Goal: Check status

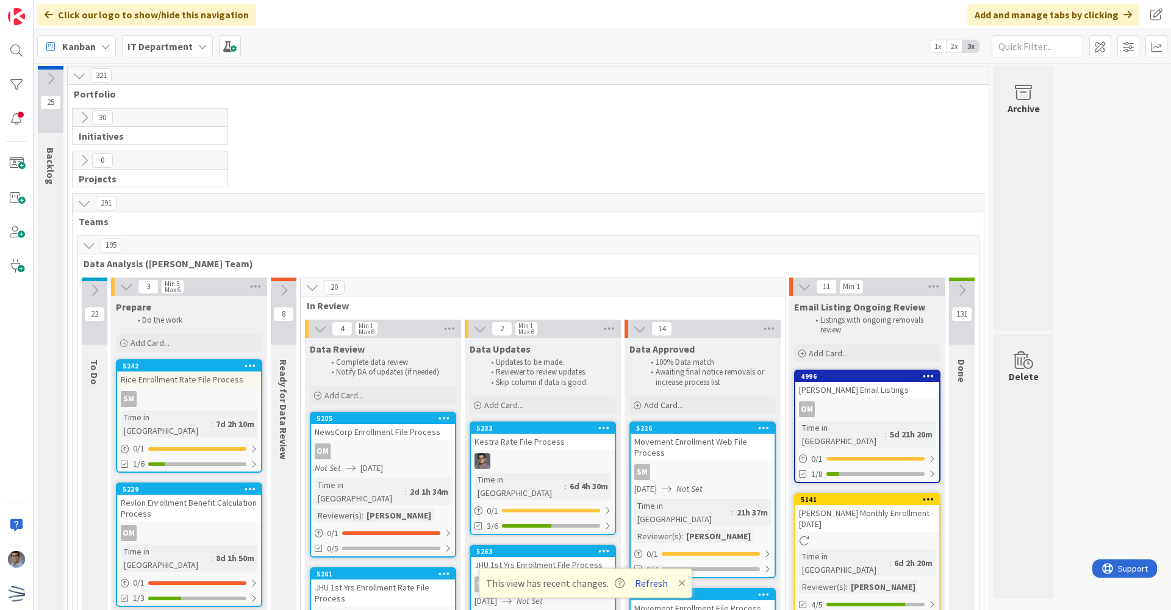
click at [647, 582] on button "Refresh" at bounding box center [651, 583] width 41 height 16
click at [539, 133] on div "30 Initiatives" at bounding box center [528, 129] width 916 height 43
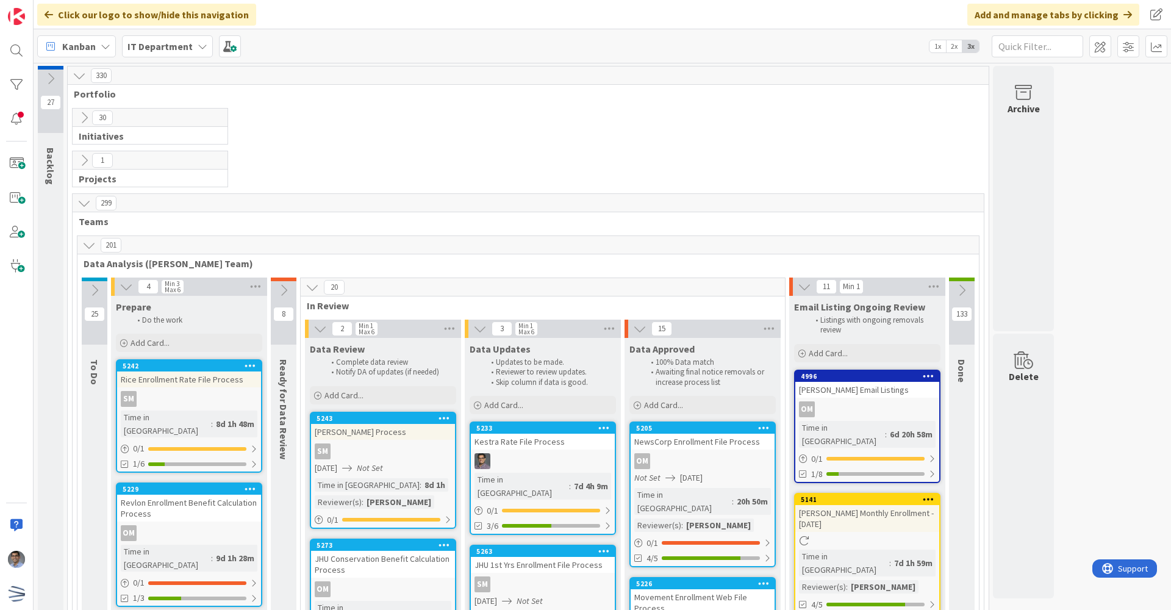
click at [82, 117] on icon at bounding box center [83, 117] width 13 height 13
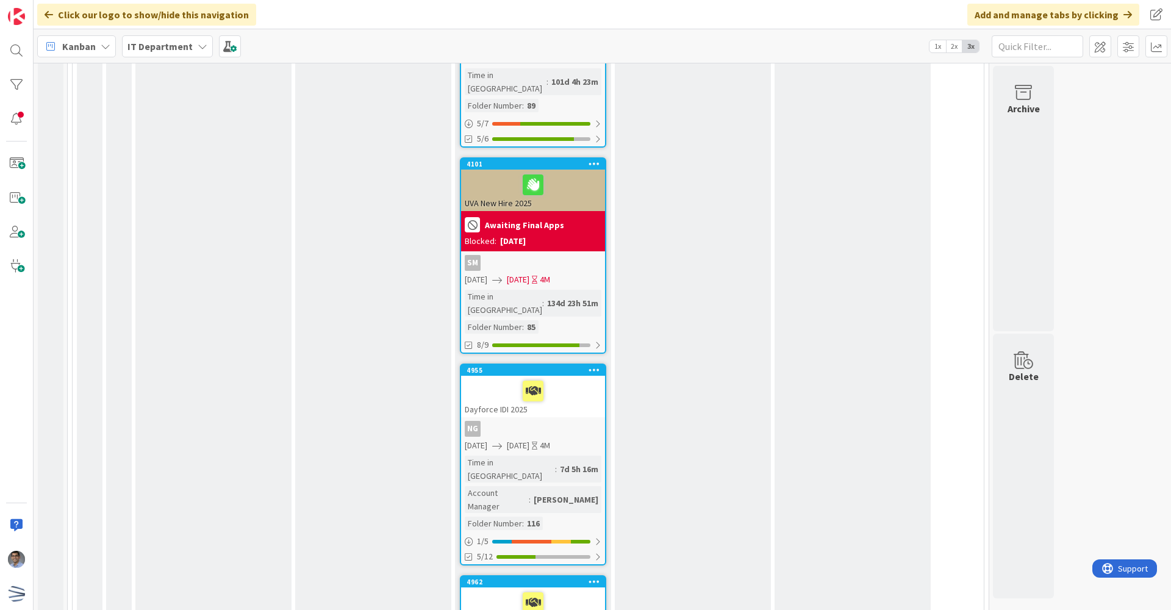
scroll to position [2440, 0]
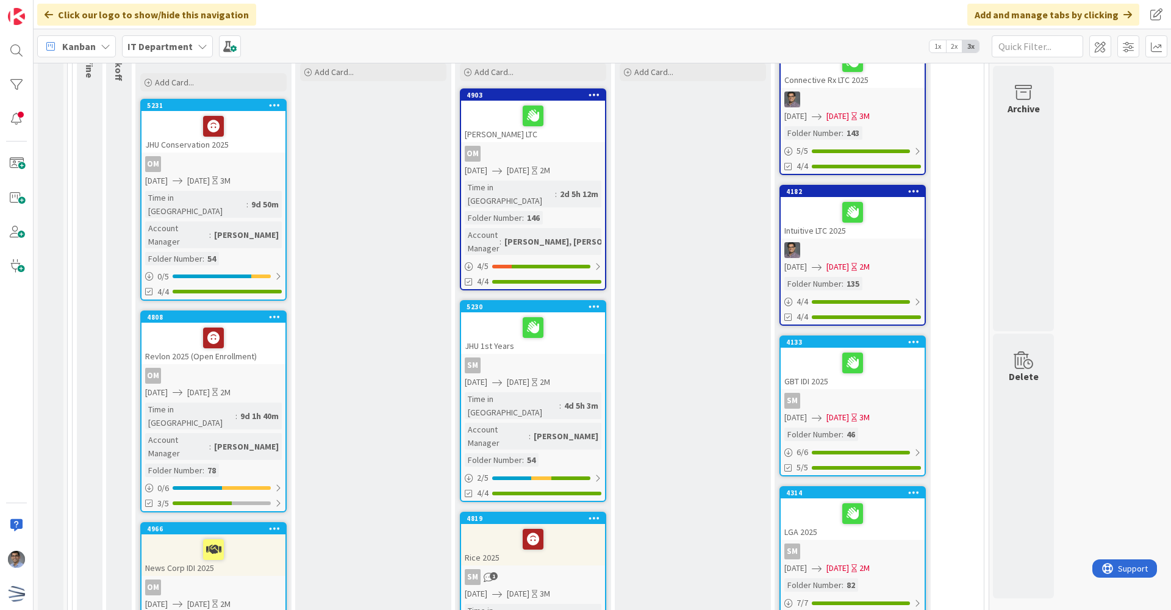
scroll to position [0, 0]
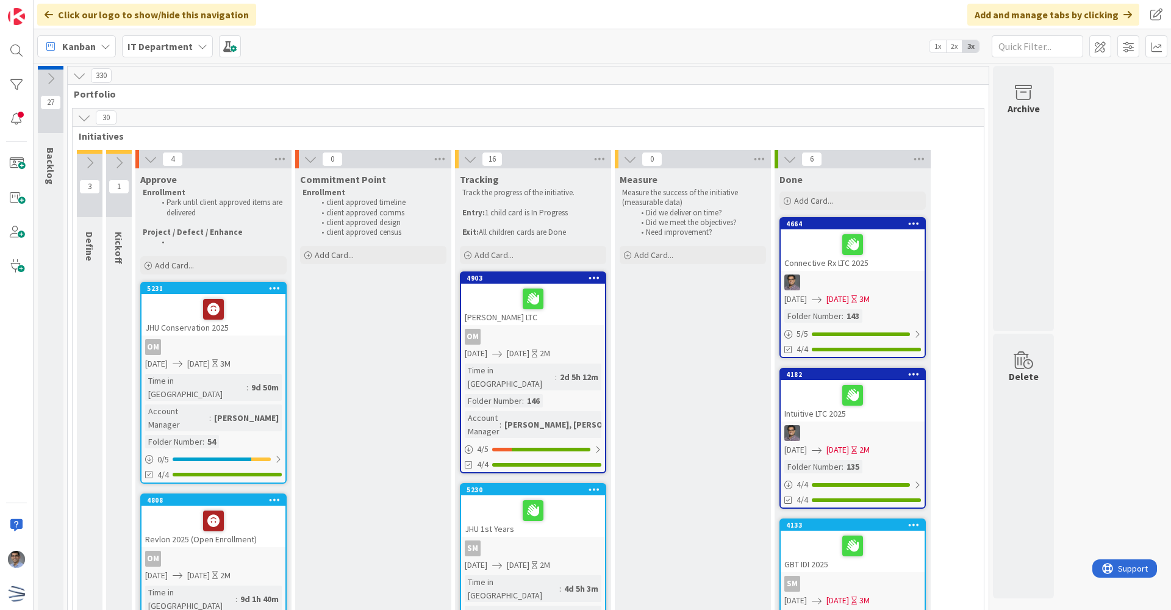
click at [85, 118] on icon at bounding box center [83, 117] width 13 height 13
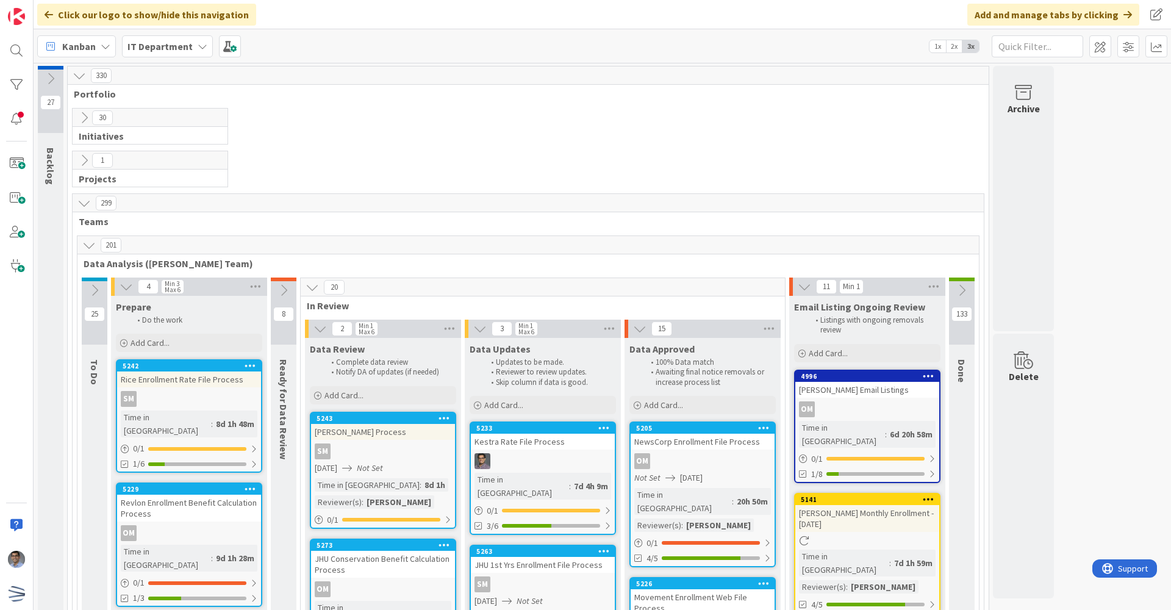
click at [85, 118] on icon at bounding box center [83, 117] width 13 height 13
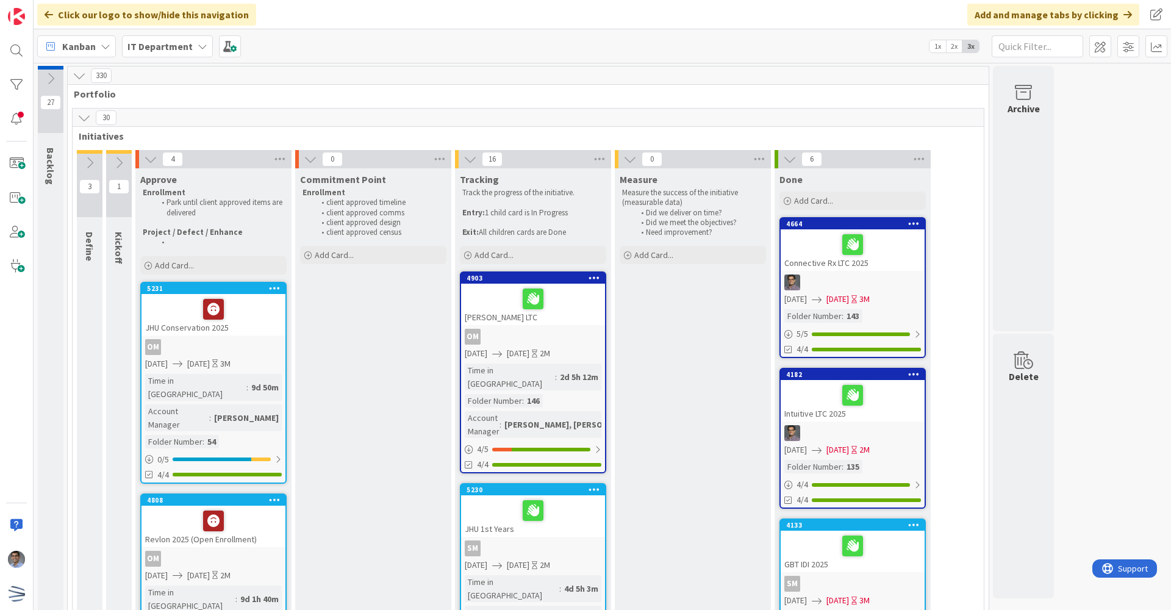
click at [85, 122] on icon at bounding box center [83, 117] width 13 height 13
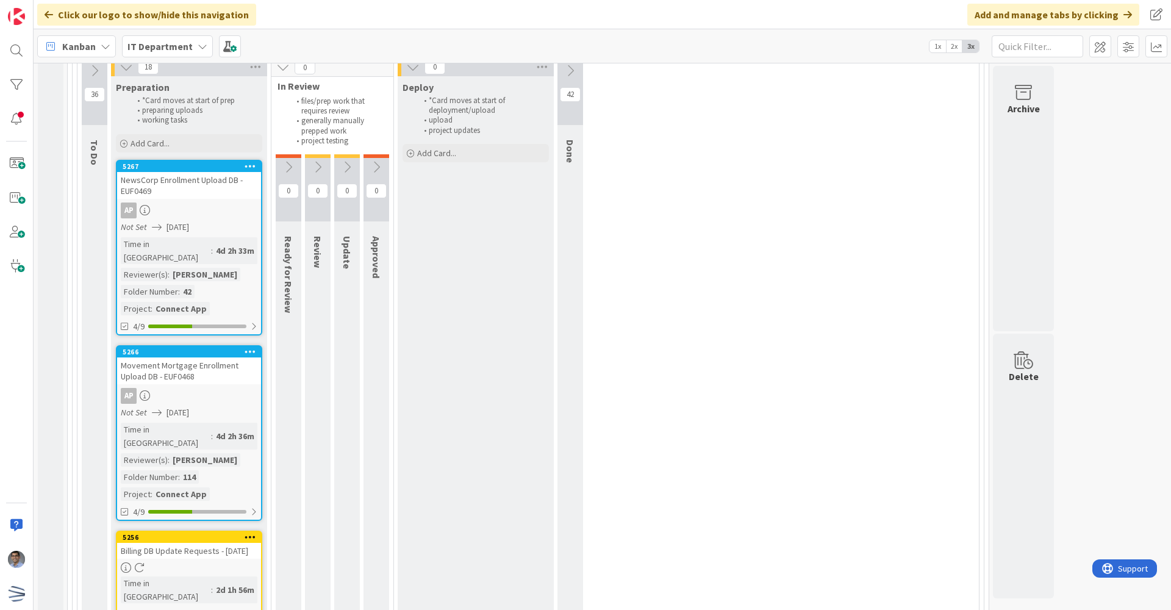
scroll to position [1830, 0]
